Goal: Task Accomplishment & Management: Manage account settings

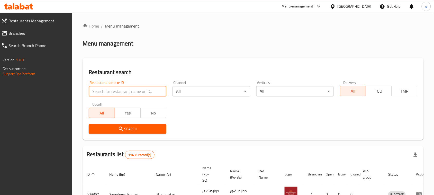
click at [105, 93] on input "search" at bounding box center [128, 91] width 78 height 10
paste input "Wingzz"
type input "Wingzz"
click button "Search" at bounding box center [128, 129] width 78 height 10
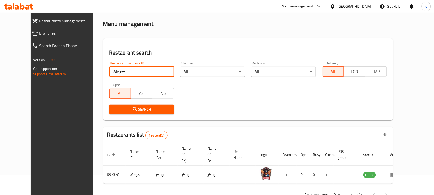
scroll to position [30, 0]
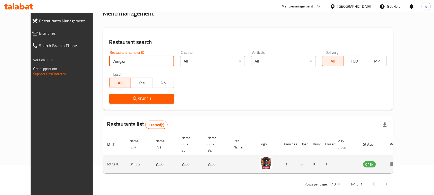
click at [404, 161] on td "enhanced table" at bounding box center [395, 164] width 18 height 18
click at [397, 161] on icon "enhanced table" at bounding box center [394, 164] width 6 height 6
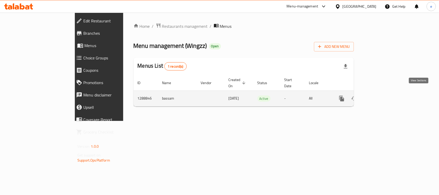
click at [385, 98] on link "enhanced table" at bounding box center [379, 98] width 12 height 12
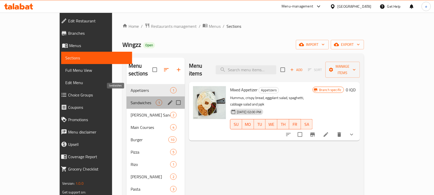
click at [131, 100] on span "Sandwiches" at bounding box center [143, 103] width 25 height 6
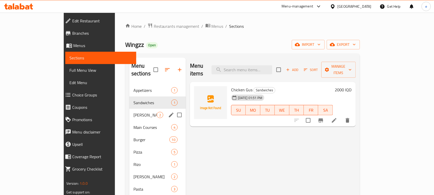
click at [129, 112] on div "[PERSON_NAME] Sandwich 2" at bounding box center [157, 115] width 57 height 12
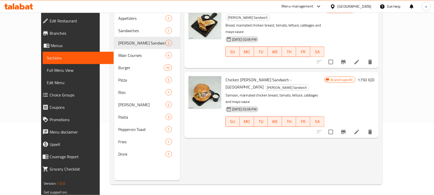
scroll to position [72, 0]
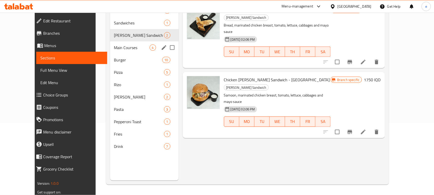
click at [114, 48] on span "Main Courses" at bounding box center [132, 48] width 36 height 6
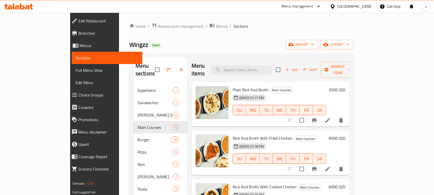
scroll to position [72, 0]
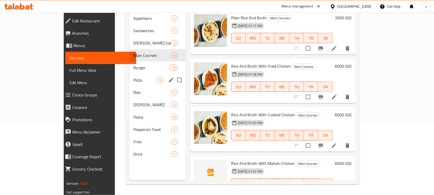
click at [129, 74] on div "Pizza 5" at bounding box center [157, 80] width 57 height 12
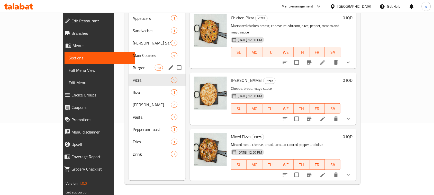
click at [129, 64] on div "Burger 10" at bounding box center [157, 67] width 57 height 12
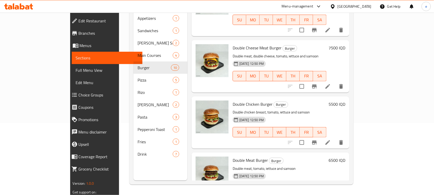
scroll to position [364, 0]
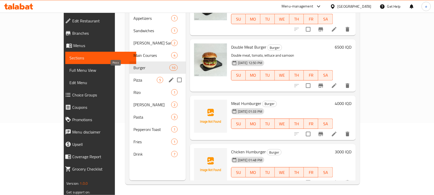
click at [134, 77] on span "Pizza" at bounding box center [145, 80] width 23 height 6
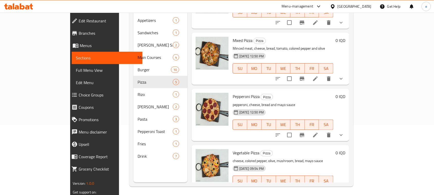
scroll to position [72, 0]
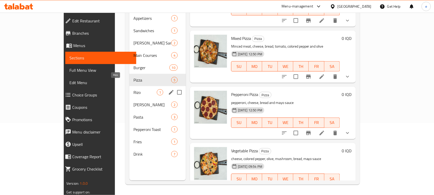
click at [134, 89] on span "Rizo" at bounding box center [145, 92] width 23 height 6
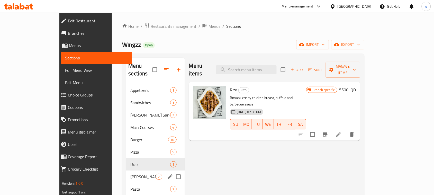
click at [130, 174] on span "[PERSON_NAME]" at bounding box center [142, 177] width 25 height 6
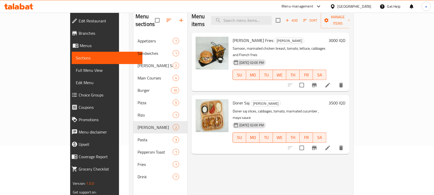
scroll to position [72, 0]
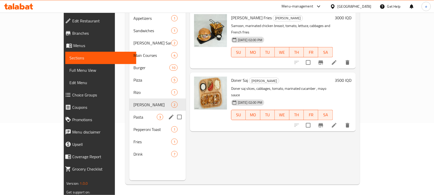
click at [134, 114] on span "Pasta" at bounding box center [145, 117] width 23 height 6
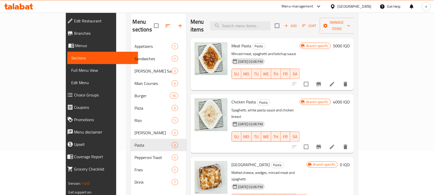
scroll to position [72, 0]
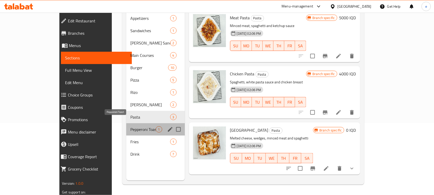
click at [130, 126] on span "Pepperoni Toast" at bounding box center [142, 129] width 25 height 6
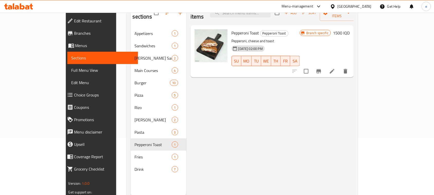
scroll to position [72, 0]
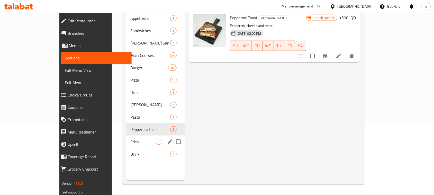
click at [126, 136] on div "Fries 1" at bounding box center [155, 142] width 58 height 12
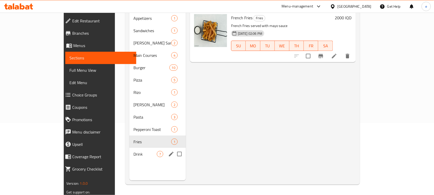
click at [134, 151] on span "Drink" at bounding box center [145, 154] width 23 height 6
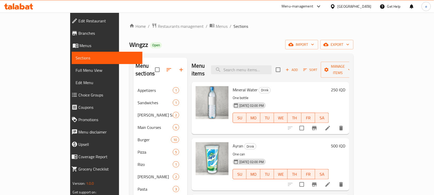
click at [80, 46] on span "Menus" at bounding box center [109, 45] width 59 height 6
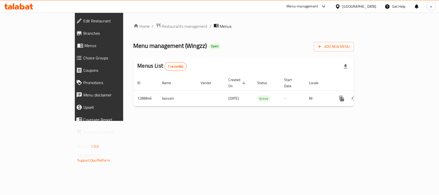
click at [83, 24] on span "Edit Restaurant" at bounding box center [113, 21] width 61 height 6
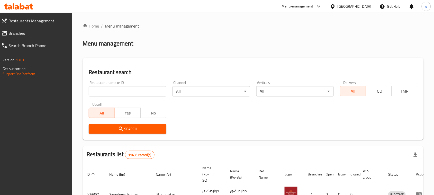
click at [119, 102] on div "Upsell All Yes No" at bounding box center [128, 111] width 84 height 22
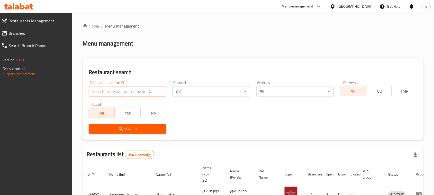
click at [119, 93] on input "search" at bounding box center [128, 91] width 78 height 10
paste input "Wingzz"
type input "Wingzz"
click button "Search" at bounding box center [128, 129] width 78 height 10
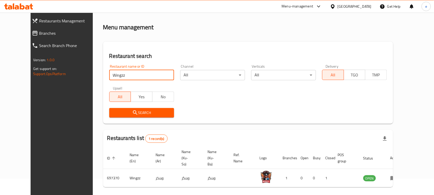
scroll to position [30, 0]
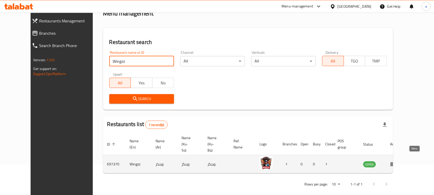
click at [400, 161] on link "enhanced table" at bounding box center [396, 164] width 10 height 6
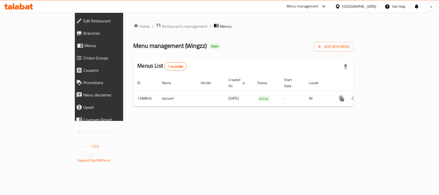
click at [72, 29] on link "Branches" at bounding box center [110, 33] width 76 height 12
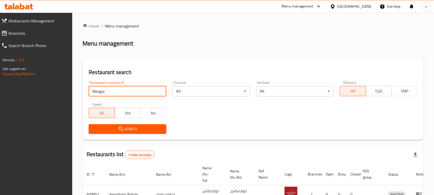
type input "Wingzz"
click button "Search" at bounding box center [128, 129] width 78 height 10
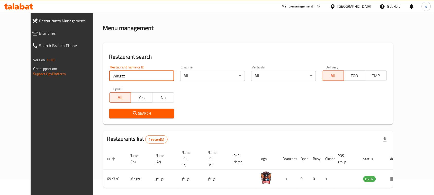
scroll to position [30, 0]
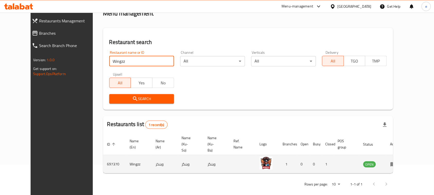
click at [400, 161] on link "enhanced table" at bounding box center [396, 164] width 10 height 6
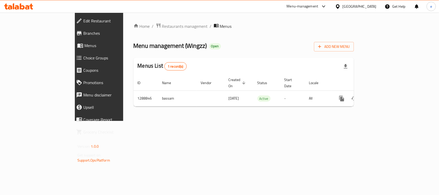
click at [83, 23] on span "Edit Restaurant" at bounding box center [113, 21] width 61 height 6
